Goal: Task Accomplishment & Management: Manage account settings

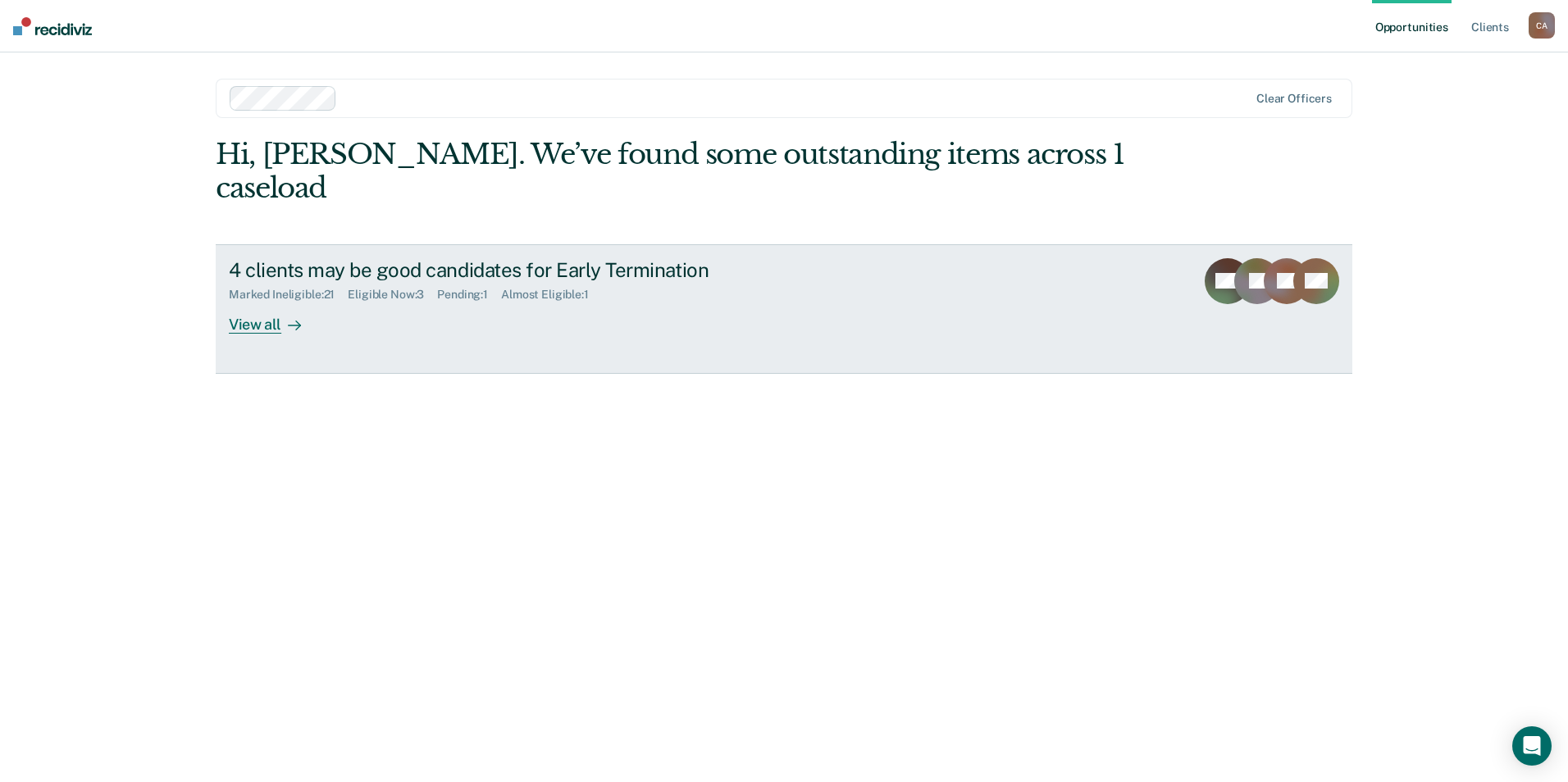
click at [272, 302] on div "View all" at bounding box center [274, 318] width 92 height 32
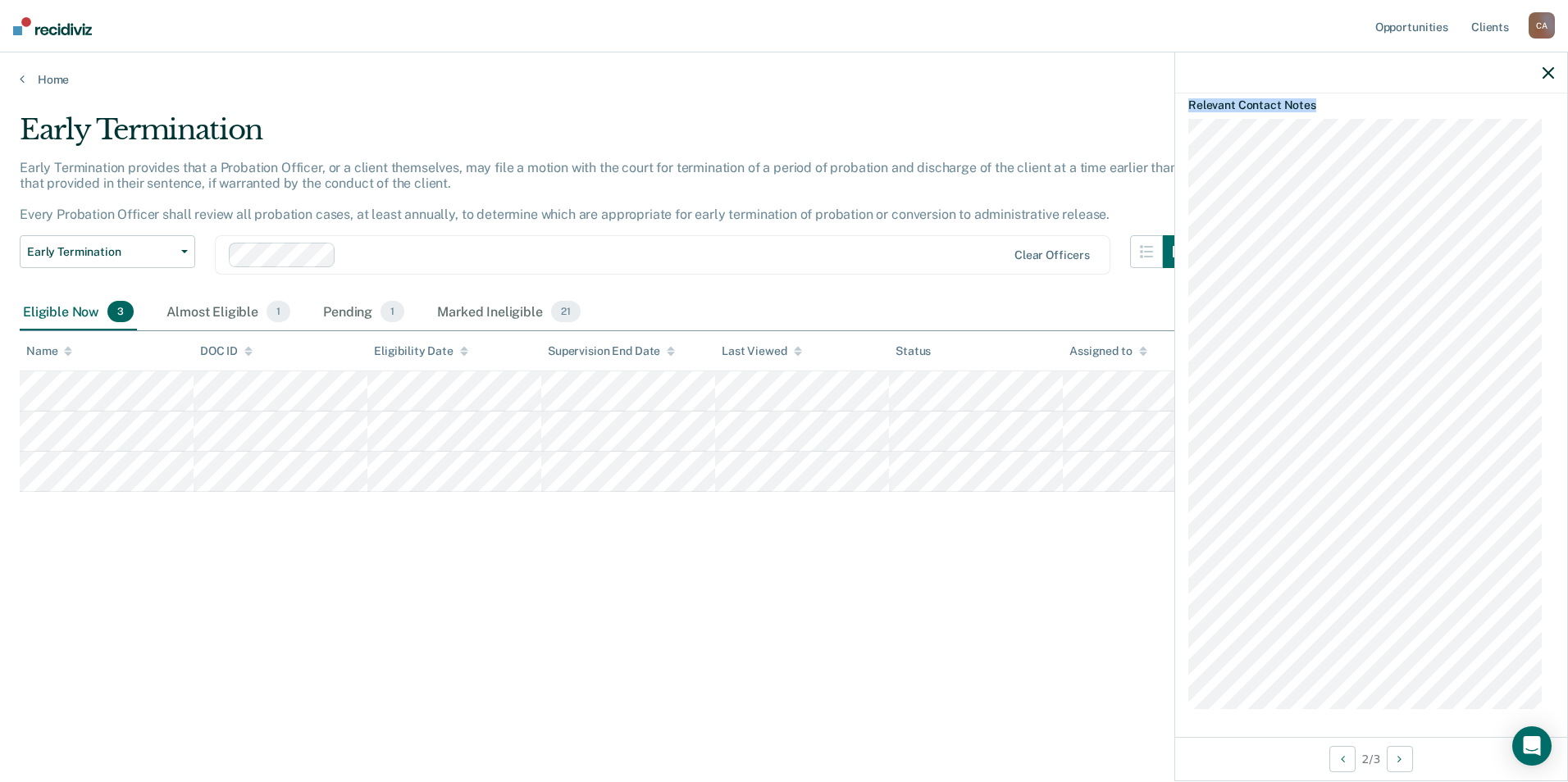
scroll to position [625, 0]
drag, startPoint x: 1181, startPoint y: 171, endPoint x: 1289, endPoint y: 733, distance: 572.3
click at [1289, 733] on div "KR Early Termination Eligible Validated by data from CORIS Paid all owed restit…" at bounding box center [1371, 415] width 392 height 643
copy article "Early Termination Eligible Validated by data from CORIS Paid all owed restituti…"
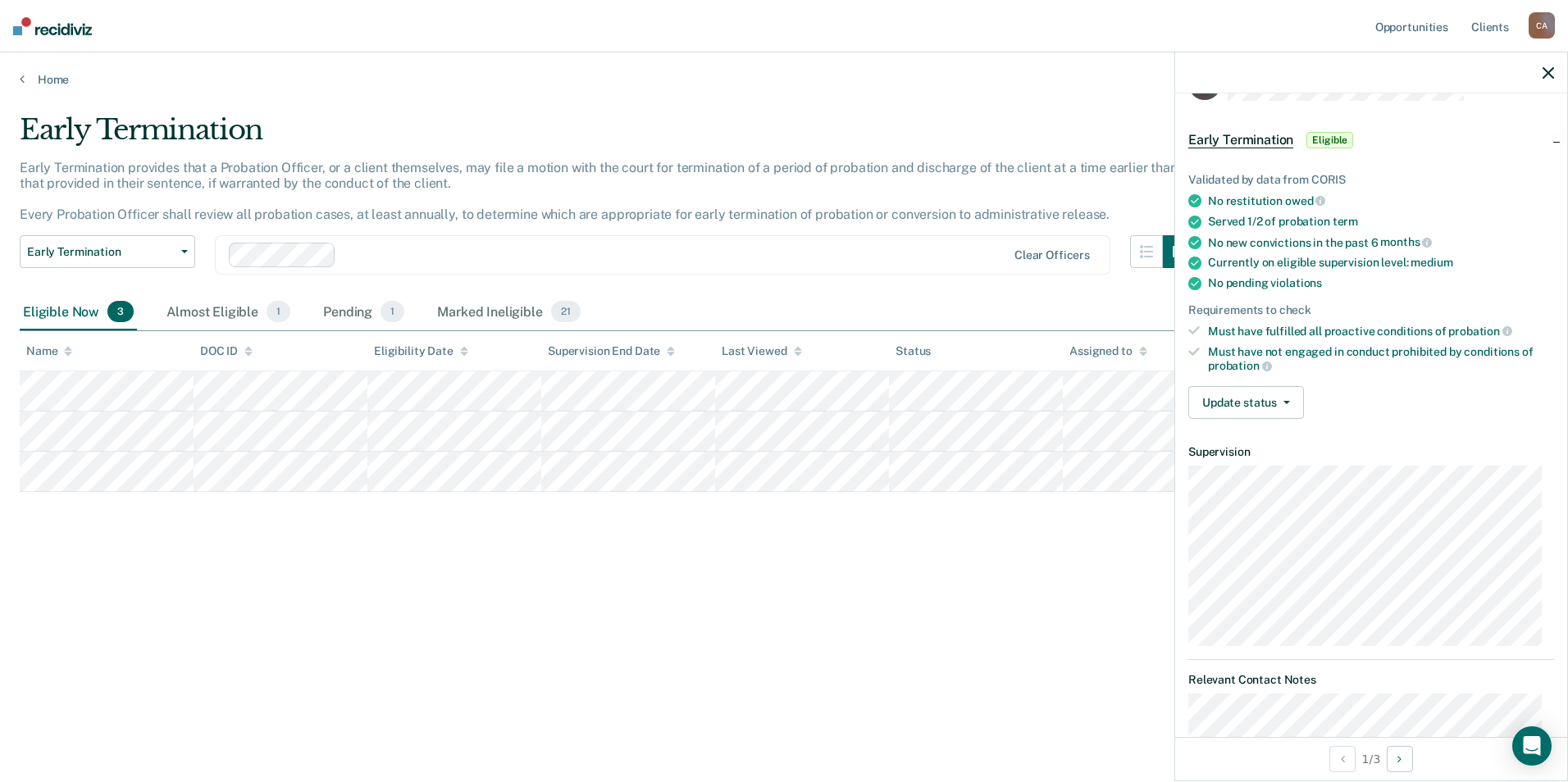
scroll to position [0, 0]
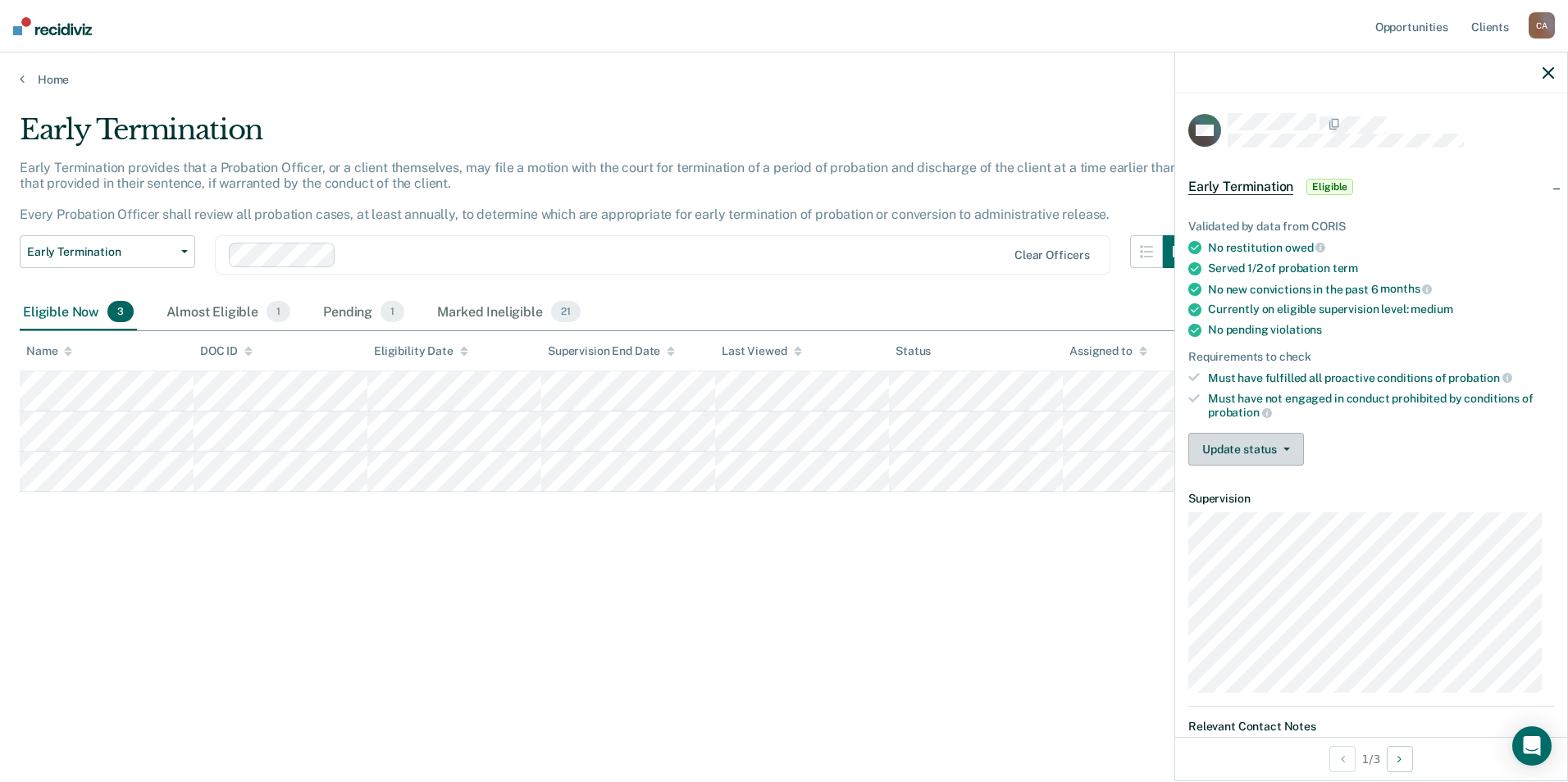
click at [1270, 452] on button "Update status" at bounding box center [1246, 449] width 115 height 33
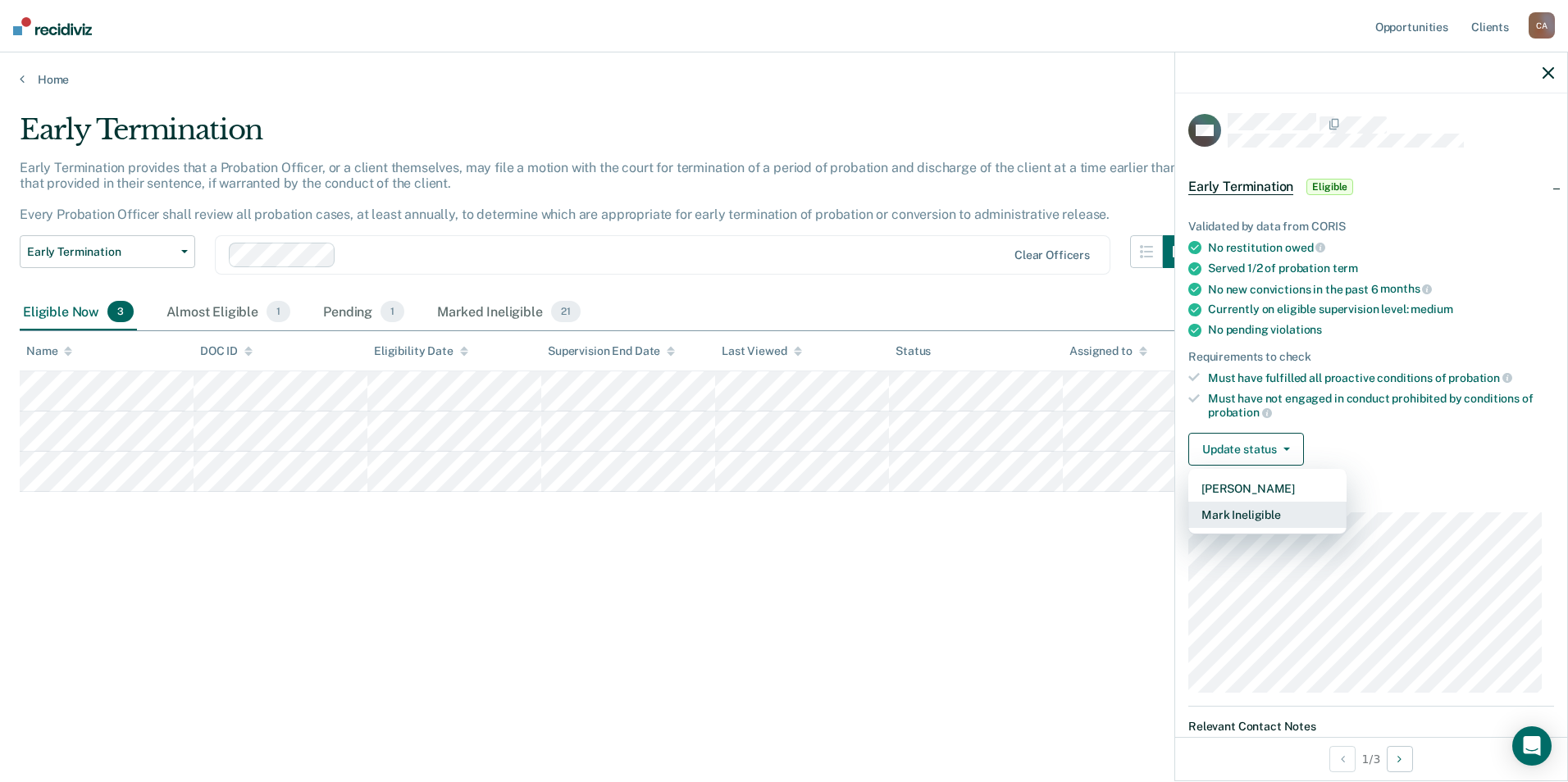
click at [1250, 506] on button "Mark Ineligible" at bounding box center [1267, 514] width 158 height 26
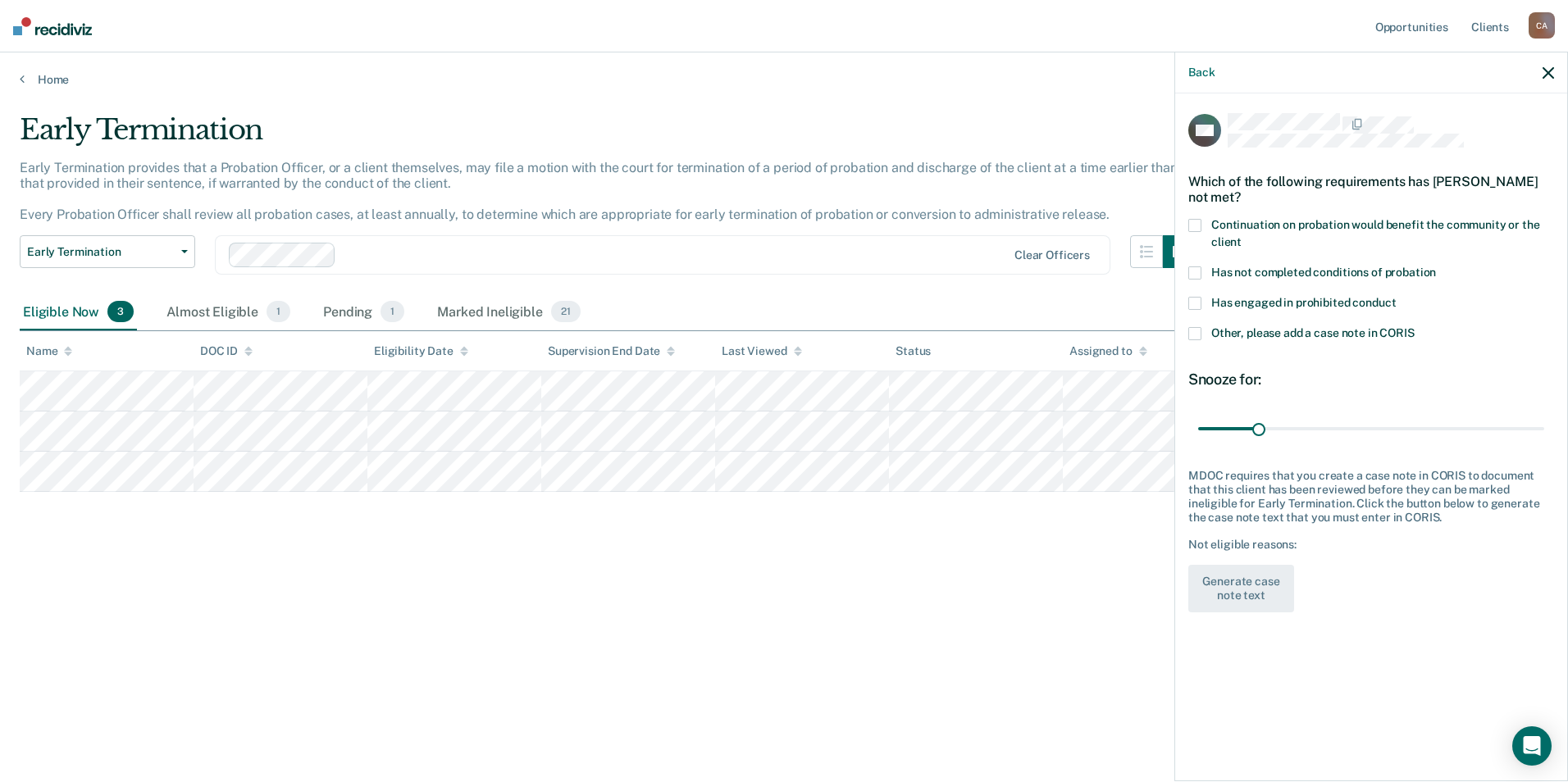
click at [1193, 221] on span at bounding box center [1195, 226] width 13 height 13
click at [1192, 269] on span at bounding box center [1195, 273] width 13 height 13
click at [1200, 299] on span at bounding box center [1195, 304] width 13 height 13
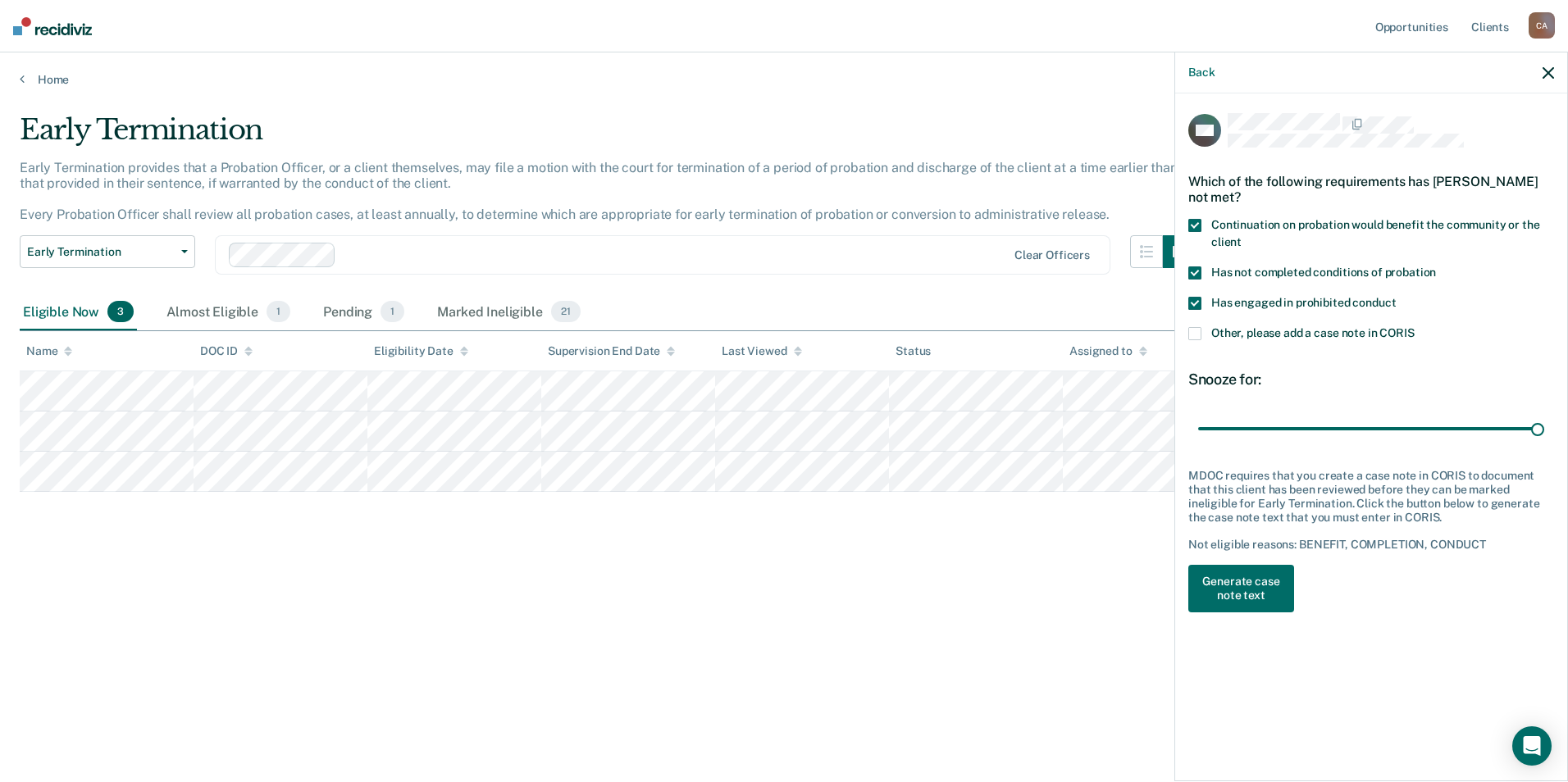
drag, startPoint x: 1262, startPoint y: 428, endPoint x: 1547, endPoint y: 429, distance: 285.0
type input "180"
click at [1545, 428] on input "range" at bounding box center [1371, 428] width 346 height 28
click at [1268, 582] on button "Generate case note text" at bounding box center [1241, 588] width 105 height 48
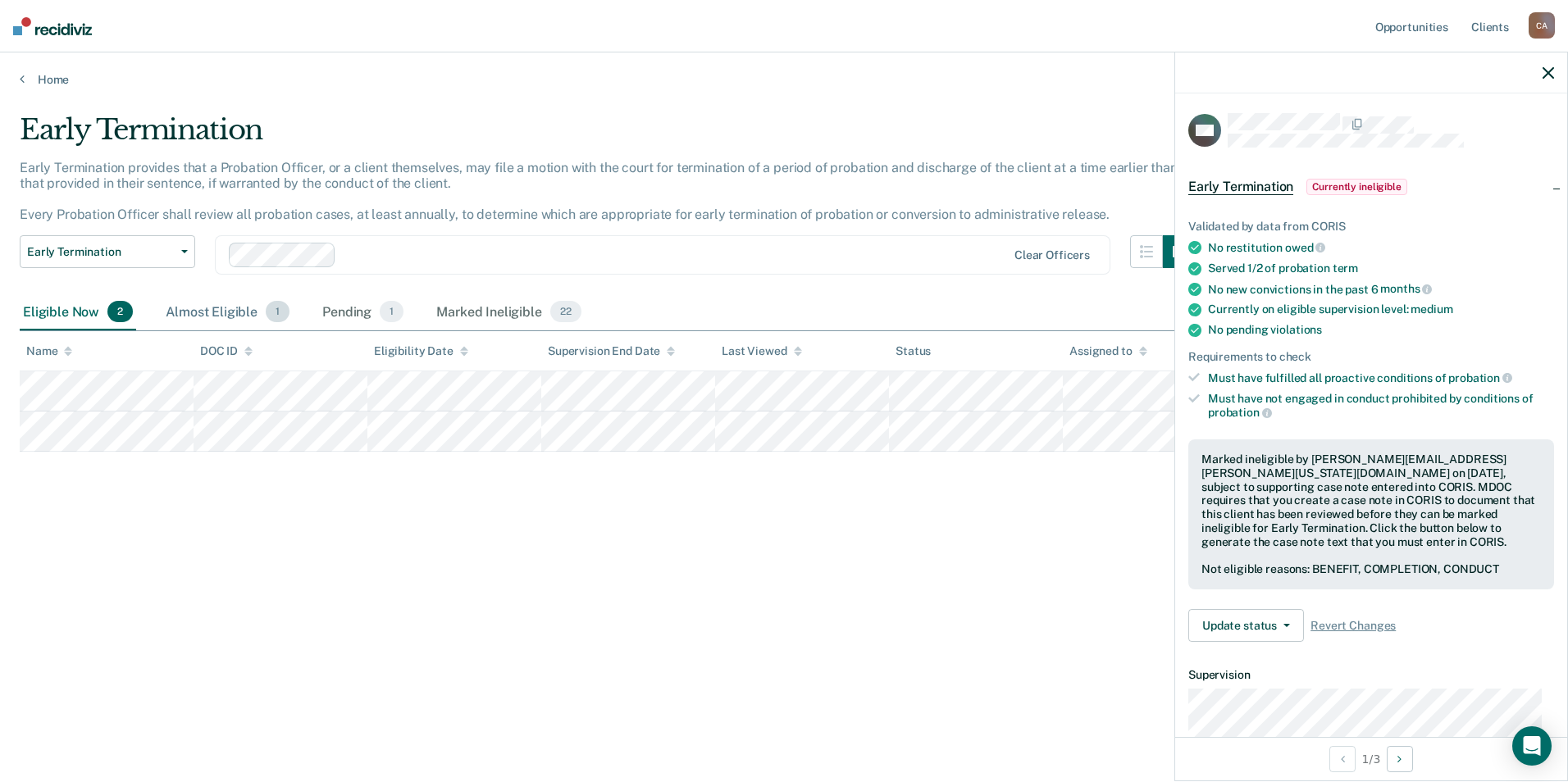
click at [214, 311] on div "Almost Eligible 1" at bounding box center [228, 312] width 131 height 36
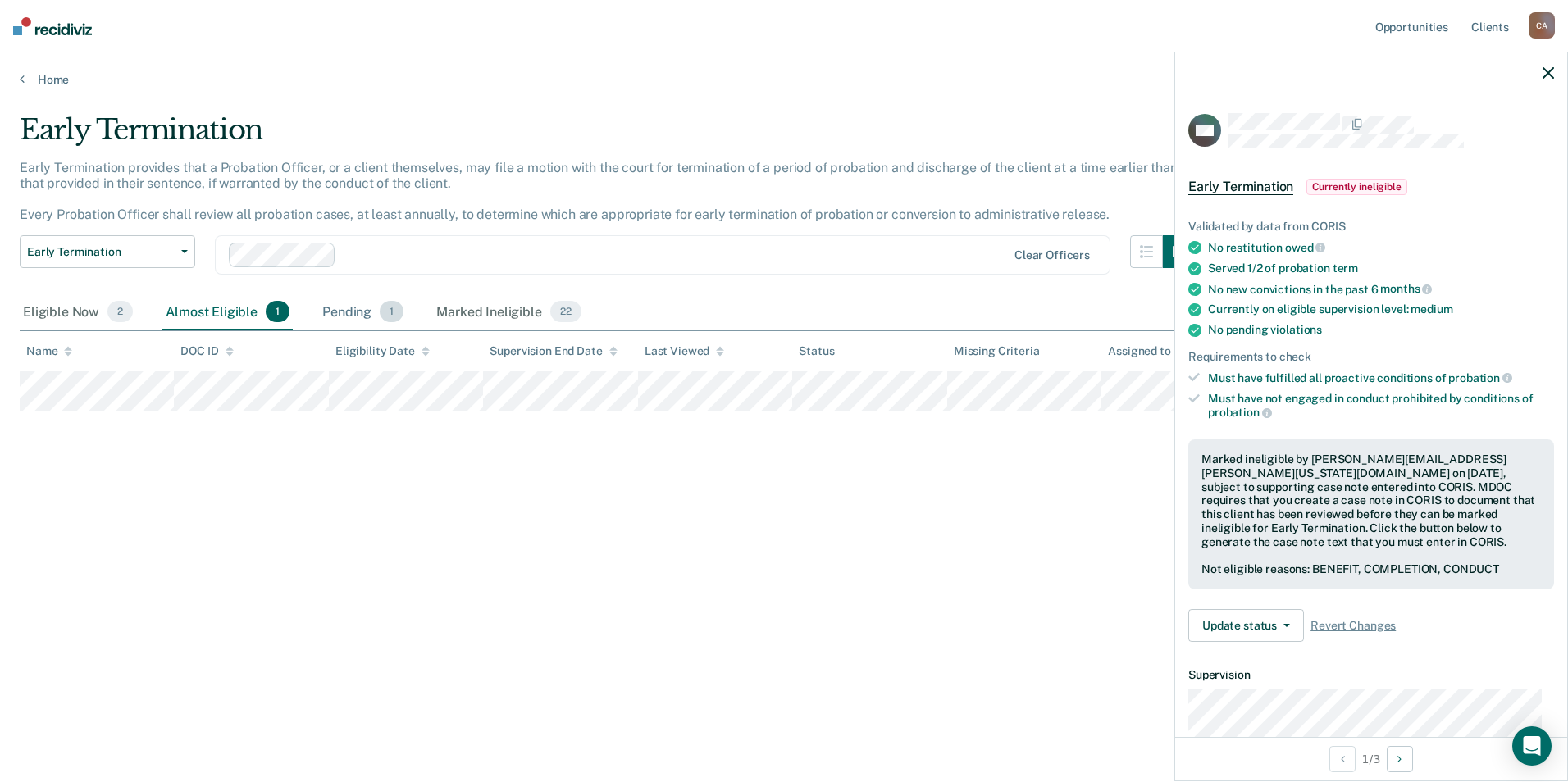
click at [359, 317] on div "Pending 1" at bounding box center [362, 312] width 88 height 36
click at [95, 319] on div "Eligible Now 2" at bounding box center [78, 312] width 116 height 36
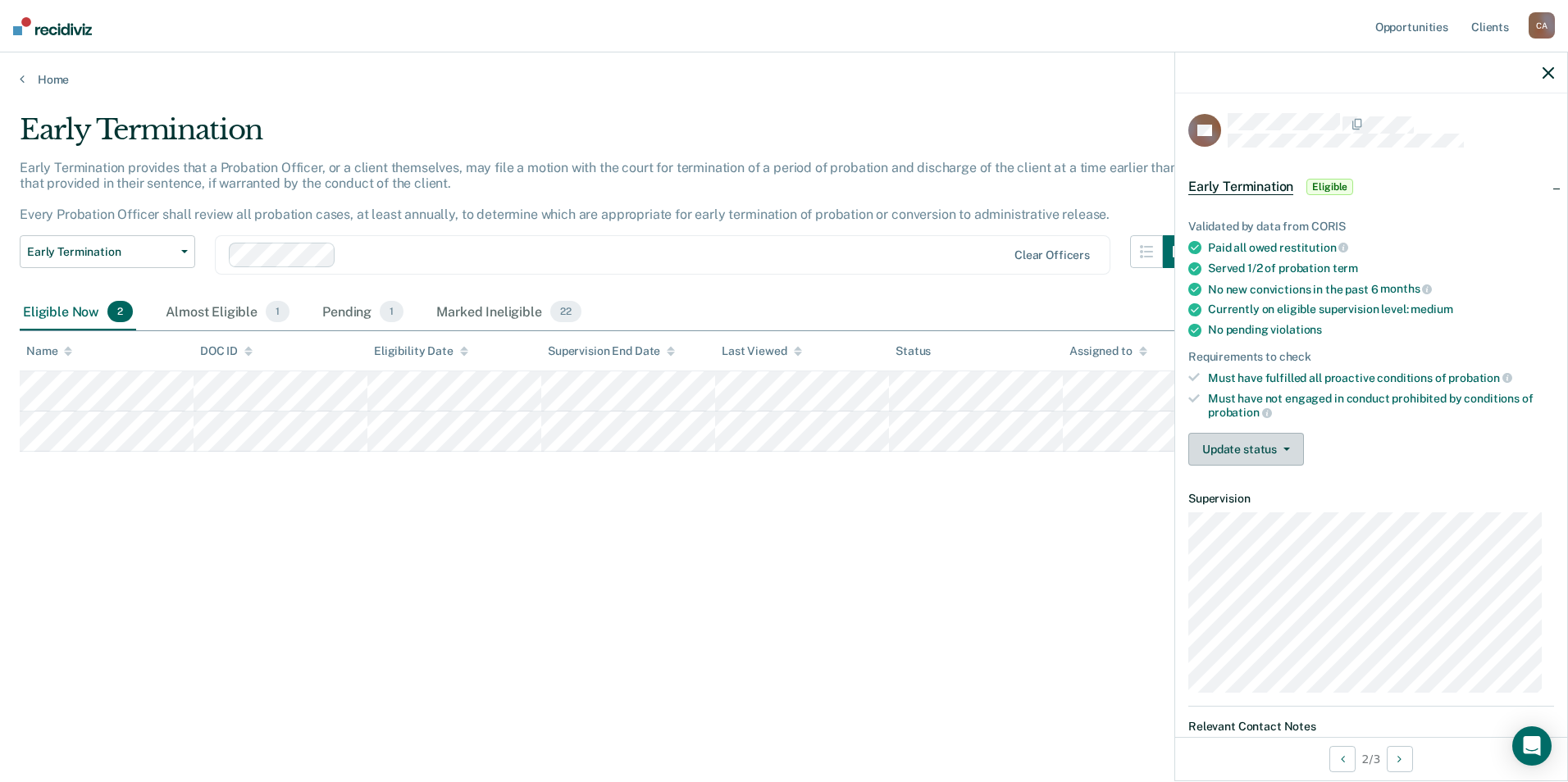
click at [1287, 455] on button "Update status" at bounding box center [1246, 449] width 115 height 33
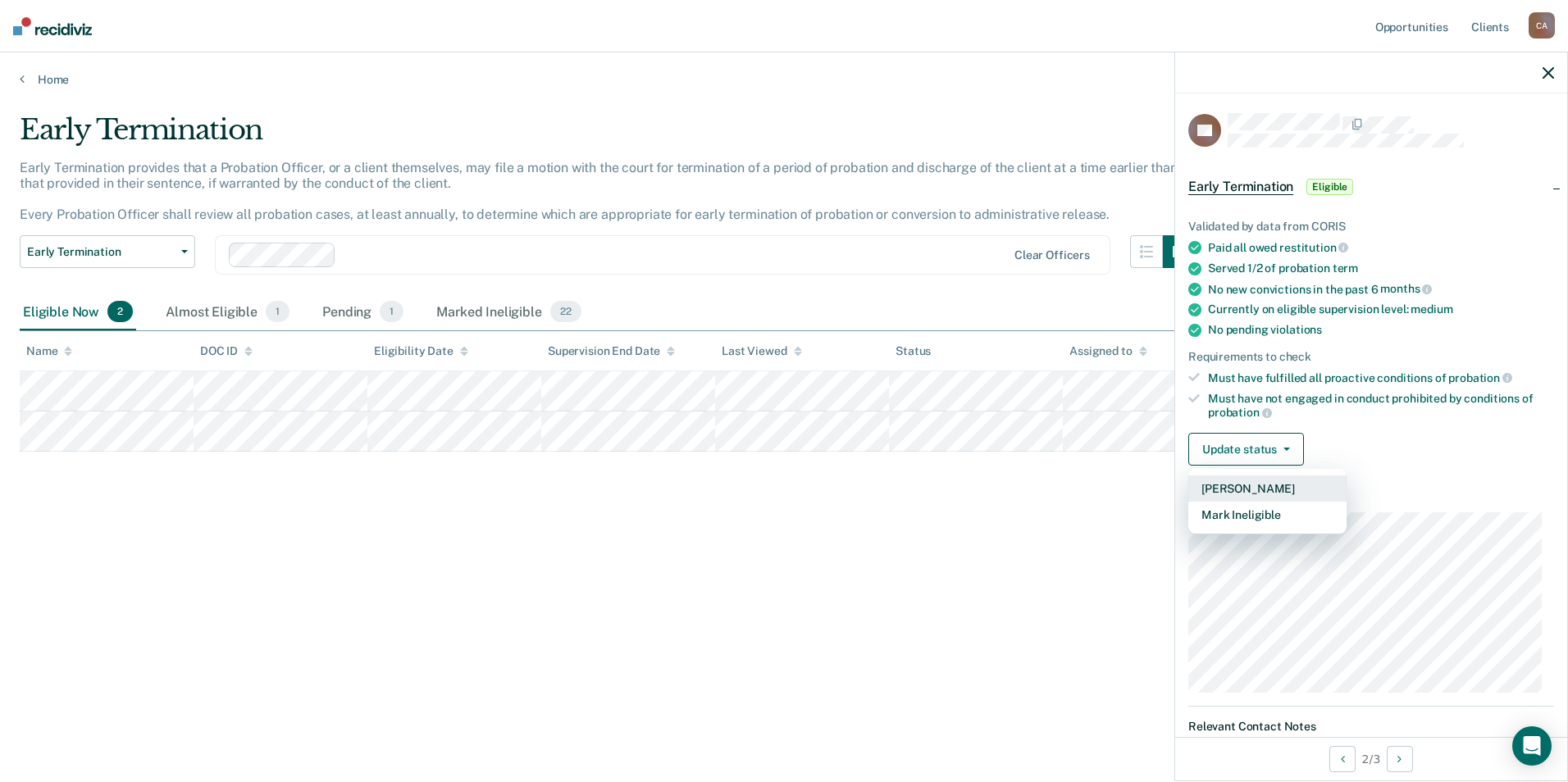
click at [1265, 484] on button "[PERSON_NAME]" at bounding box center [1267, 488] width 158 height 26
